Goal: Transaction & Acquisition: Download file/media

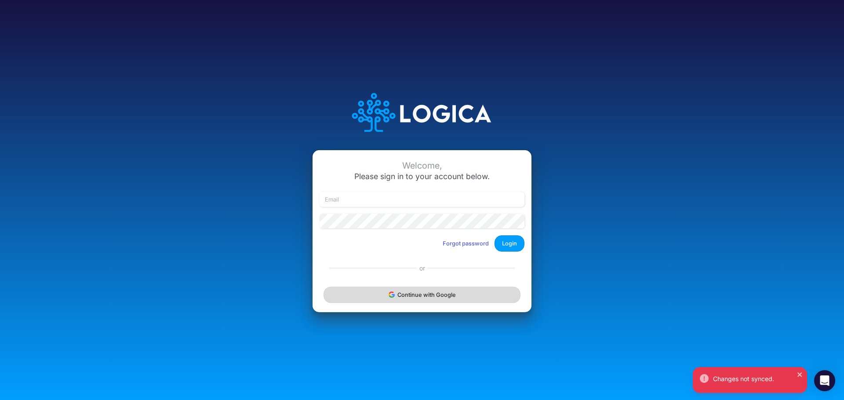
click at [388, 302] on button "Continue with Google" at bounding box center [421, 295] width 197 height 16
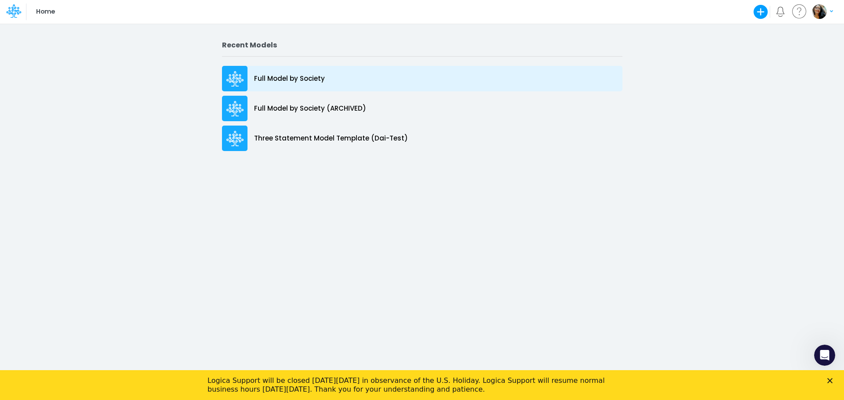
click at [282, 81] on p "Full Model by Society" at bounding box center [289, 79] width 71 height 10
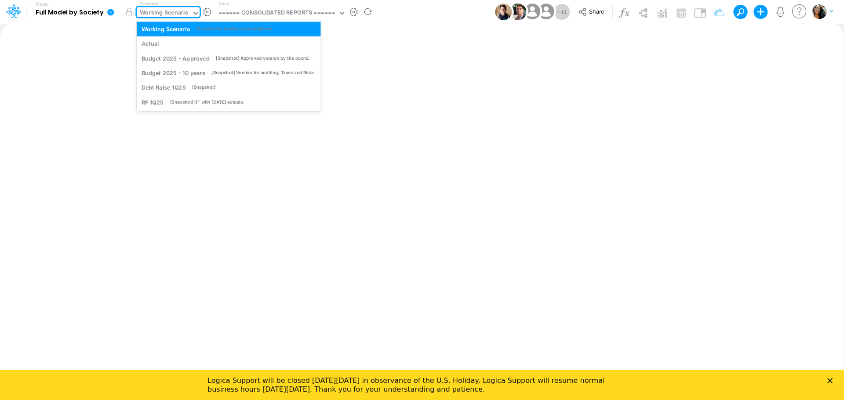
click at [166, 18] on div "Working Scenario" at bounding box center [164, 13] width 49 height 10
click at [205, 106] on div "RF 1Q25 [Snapshot] RF with [DATE] actuals." at bounding box center [229, 102] width 174 height 8
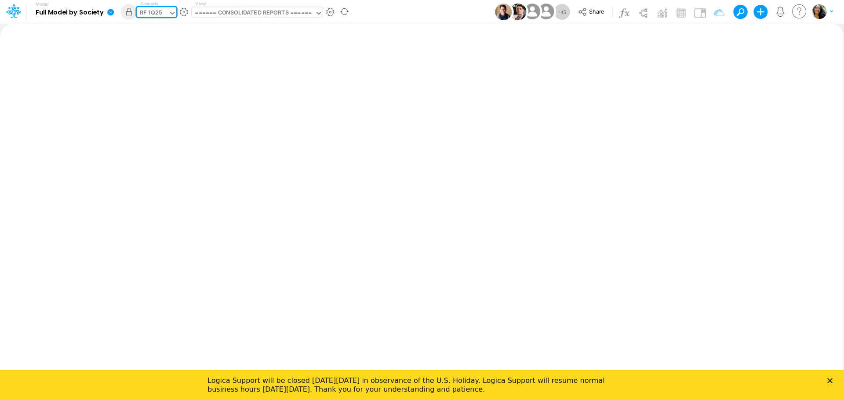
click at [255, 13] on div "====== CONSOLIDATED REPORTS ======" at bounding box center [253, 13] width 116 height 10
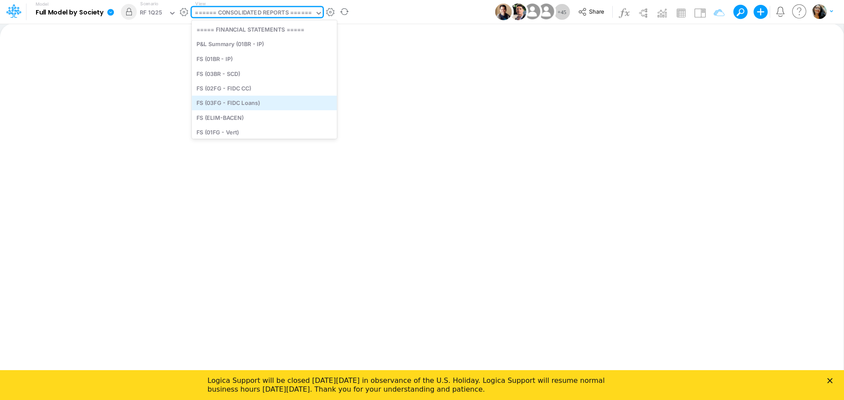
scroll to position [208, 0]
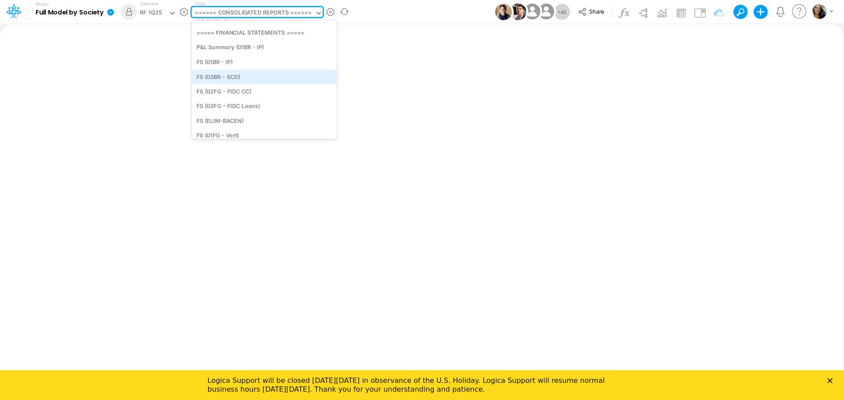
click at [226, 76] on div "FS (03BR - SCD)" at bounding box center [264, 76] width 145 height 15
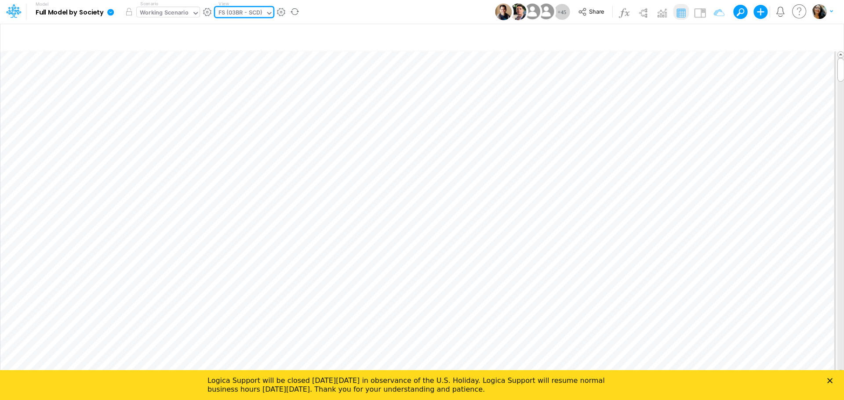
click at [176, 11] on div "Working Scenario" at bounding box center [164, 13] width 49 height 10
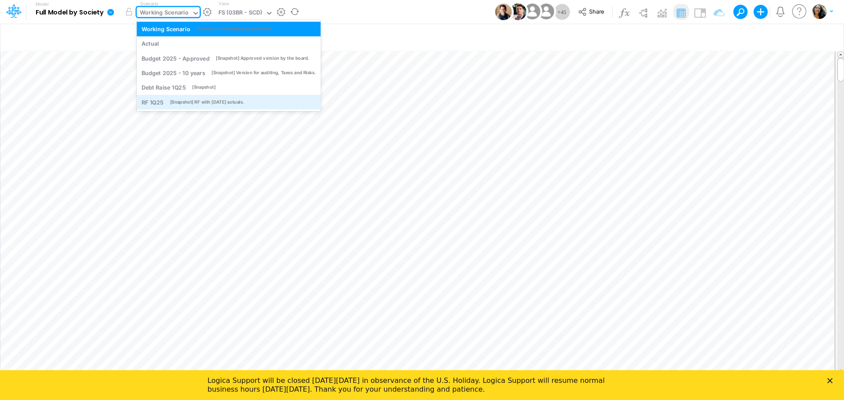
click at [178, 99] on div "[Snapshot] RF with [DATE] actuals." at bounding box center [207, 102] width 74 height 7
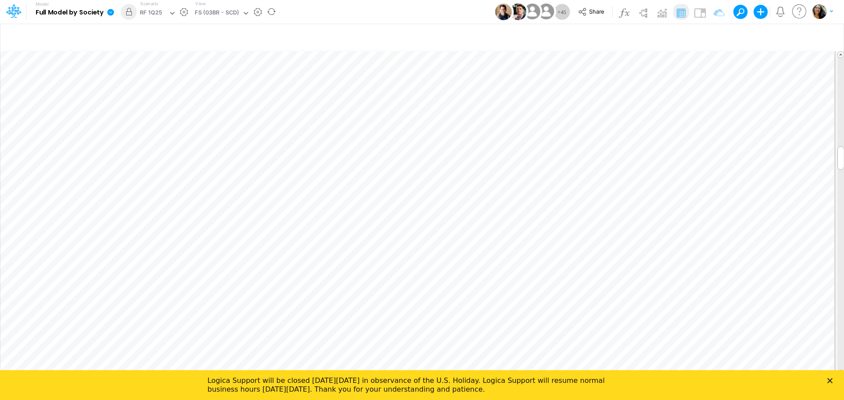
click at [111, 13] on icon at bounding box center [111, 12] width 8 height 8
click at [150, 78] on button "Export" at bounding box center [155, 77] width 94 height 15
click at [222, 86] on button "Excel" at bounding box center [250, 82] width 94 height 14
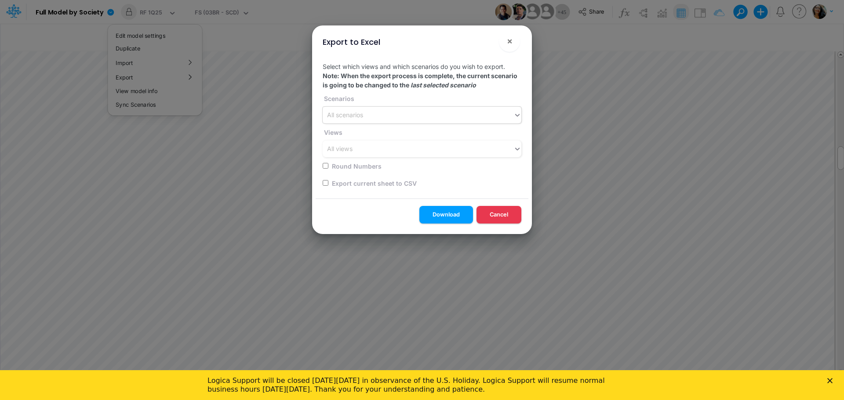
click at [354, 118] on div "All scenarios" at bounding box center [345, 115] width 36 height 9
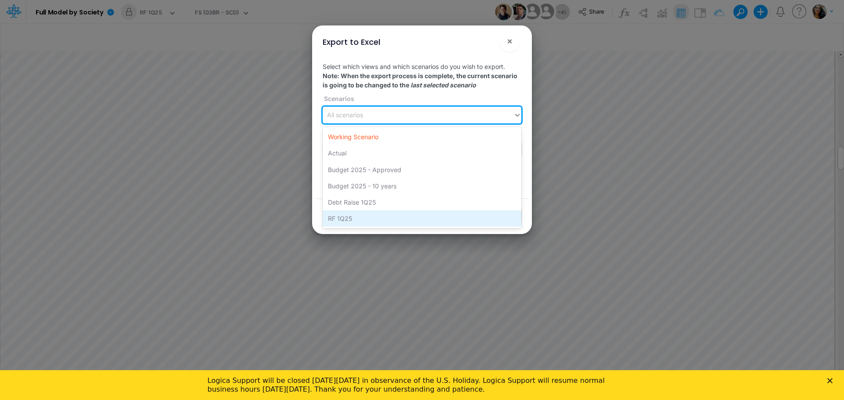
click at [352, 221] on div "RF 1Q25" at bounding box center [422, 219] width 199 height 16
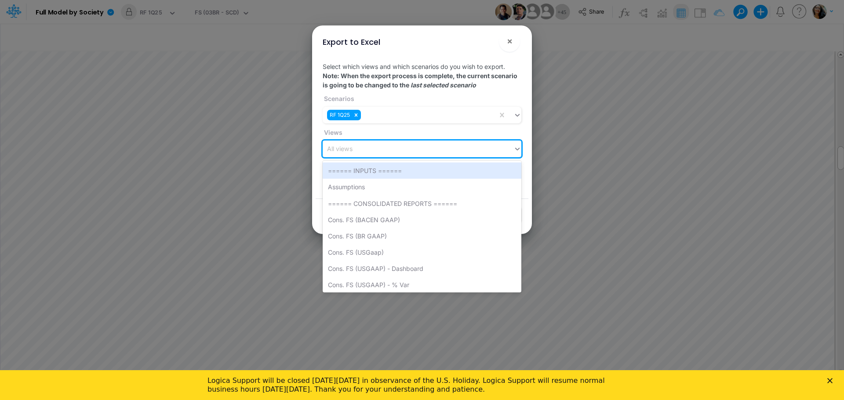
click at [352, 151] on div "All views" at bounding box center [339, 149] width 25 height 9
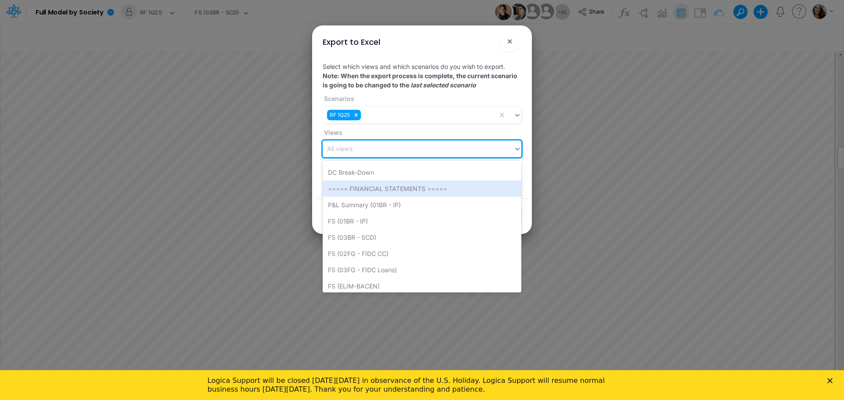
scroll to position [199, 0]
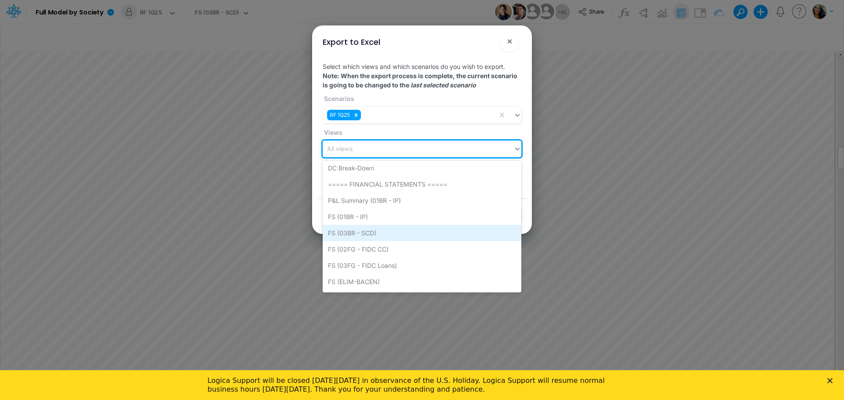
click at [360, 233] on div "FS (03BR - SCD)" at bounding box center [422, 233] width 199 height 16
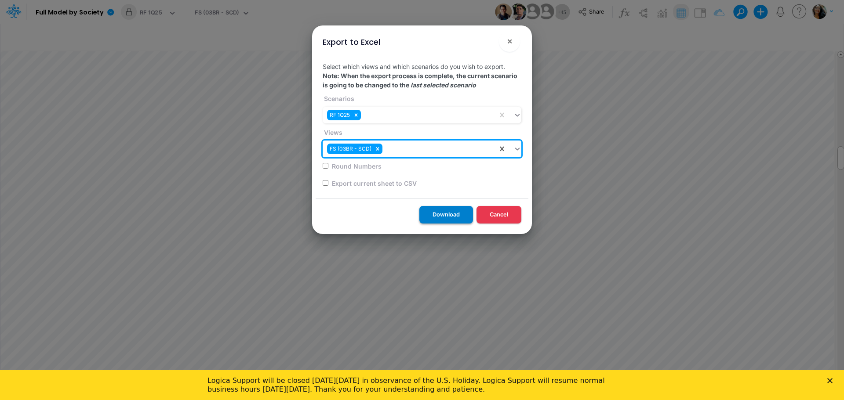
click at [449, 216] on button "Download" at bounding box center [446, 214] width 54 height 17
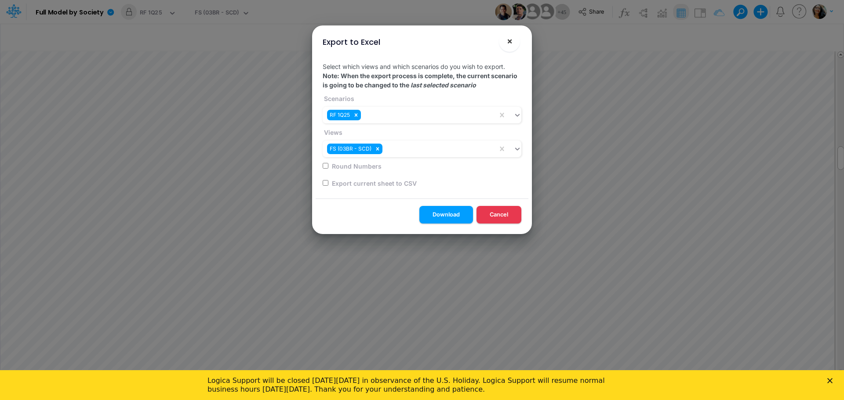
click at [508, 48] on button "×" at bounding box center [509, 41] width 21 height 21
